Goal: Information Seeking & Learning: Learn about a topic

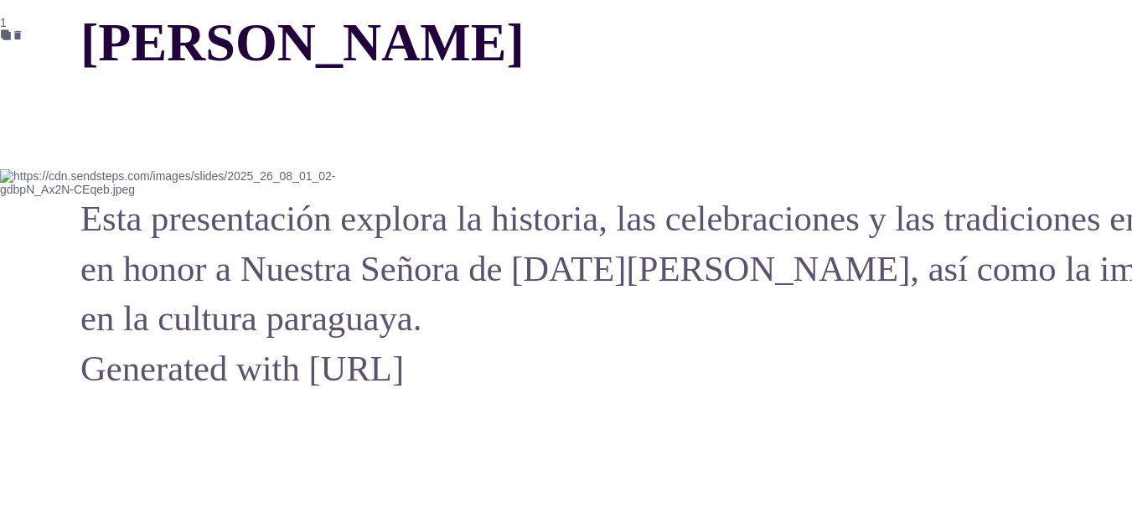
scroll to position [2998, 0]
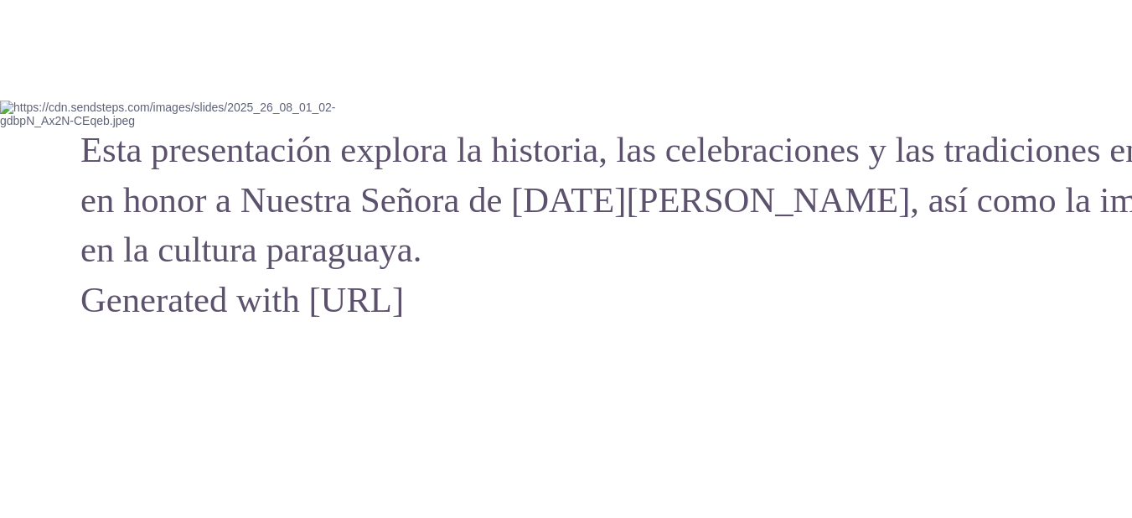
click at [318, 127] on img at bounding box center [201, 114] width 402 height 27
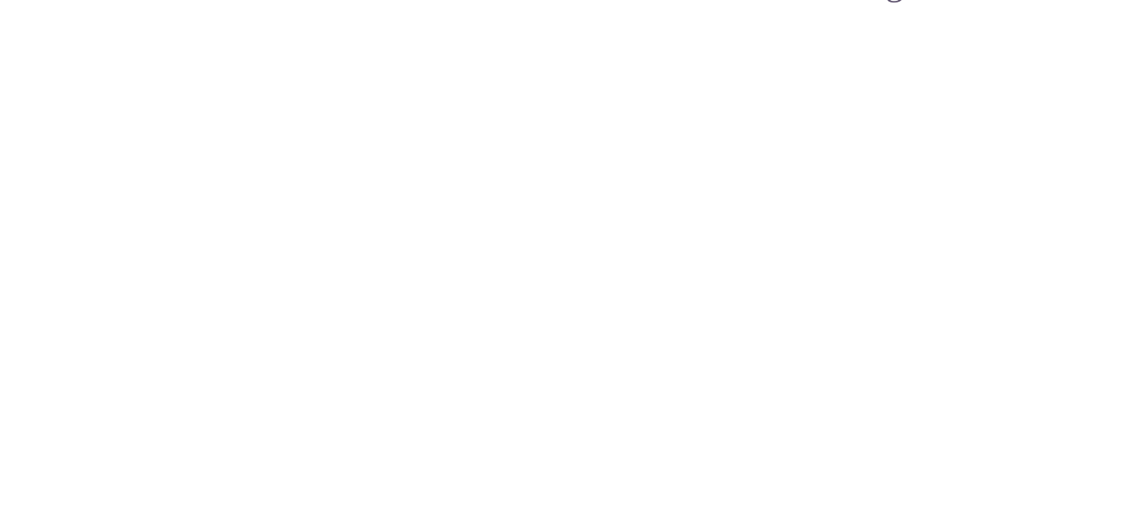
scroll to position [4610, 0]
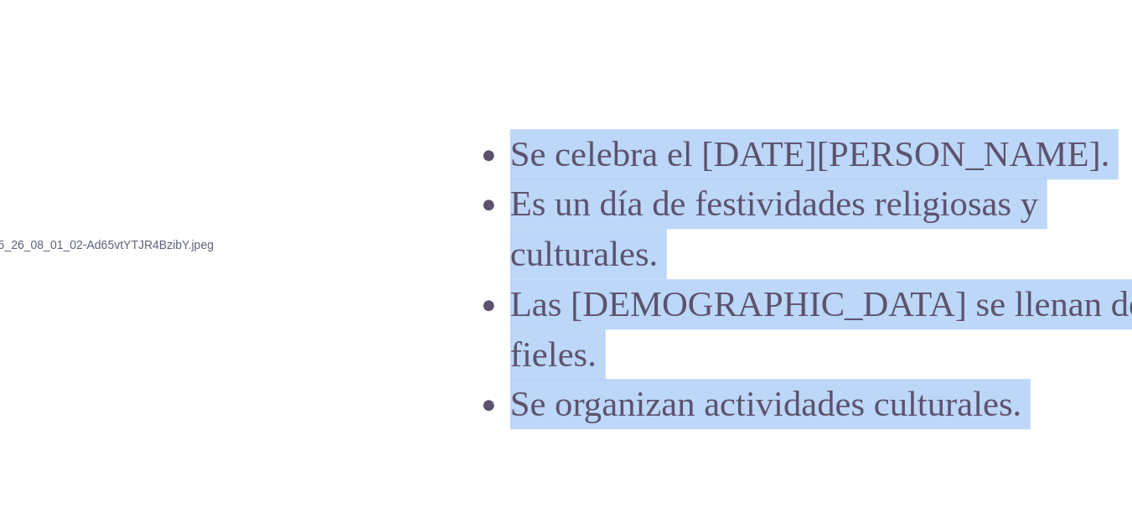
scroll to position [5688, 477]
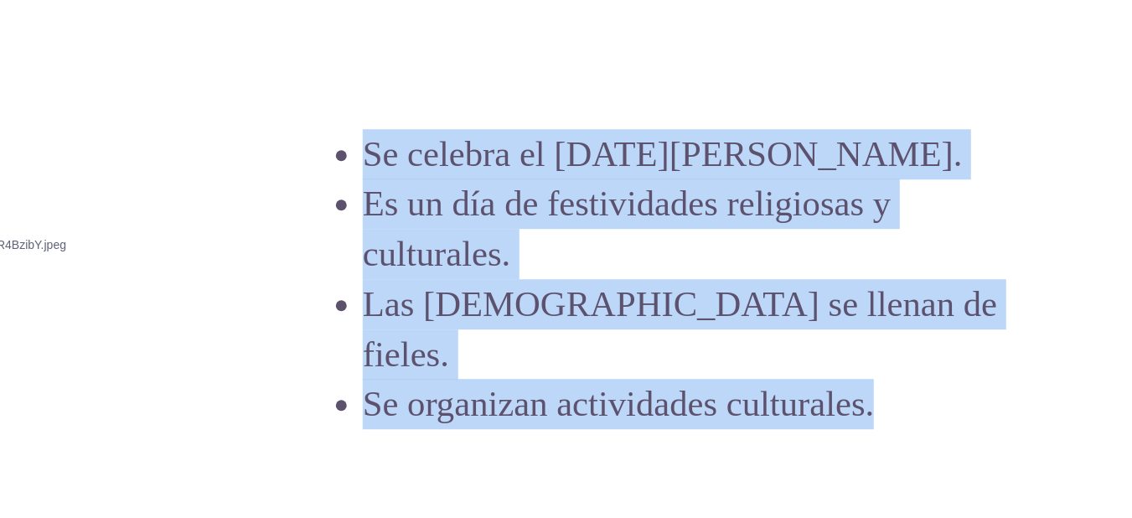
drag, startPoint x: 842, startPoint y: 173, endPoint x: 936, endPoint y: 383, distance: 229.6
click at [936, 383] on div "Se celebra el [DATE][PERSON_NAME]. Es un día de festividades religiosas y cultu…" at bounding box center [685, 279] width 644 height 300
copy div "Se celebra el [DATE][PERSON_NAME]. Es un día de festividades religiosas y cultu…"
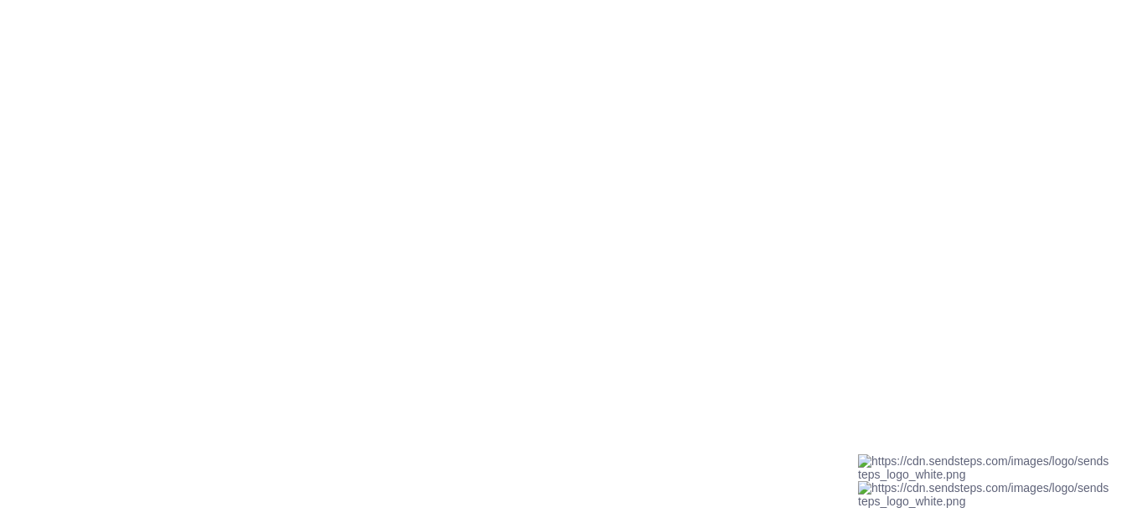
scroll to position [7958, 477]
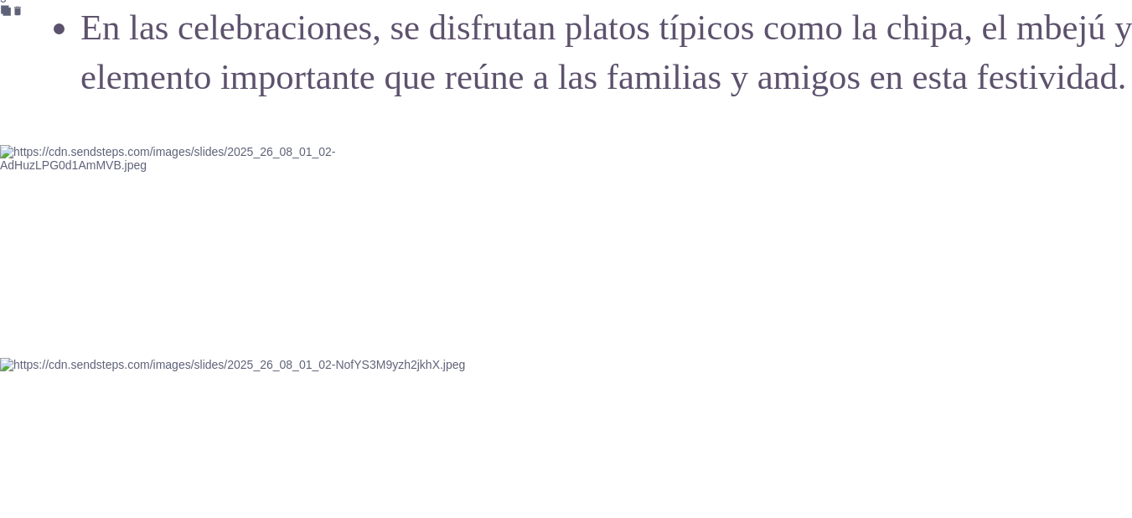
scroll to position [7568, 0]
